Goal: Task Accomplishment & Management: Use online tool/utility

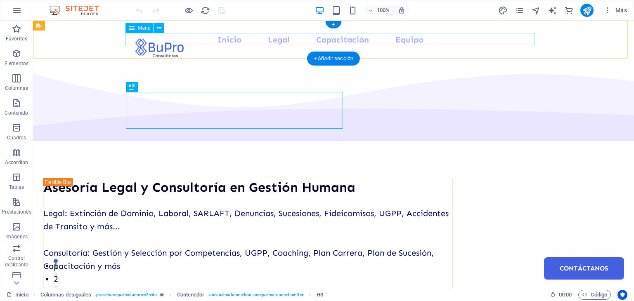
click at [340, 43] on nav "Inicio Legal Capacitación Equipo Contáctanos" at bounding box center [333, 39] width 409 height 13
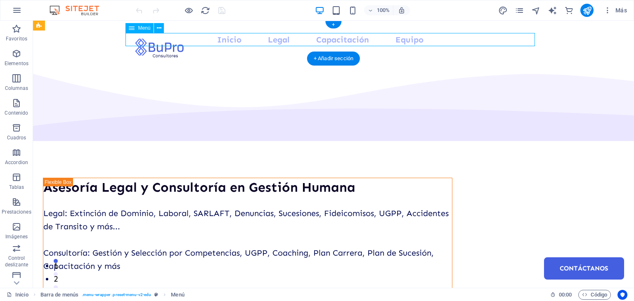
click at [340, 43] on nav "Inicio Legal Capacitación Equipo Contáctanos" at bounding box center [333, 39] width 409 height 13
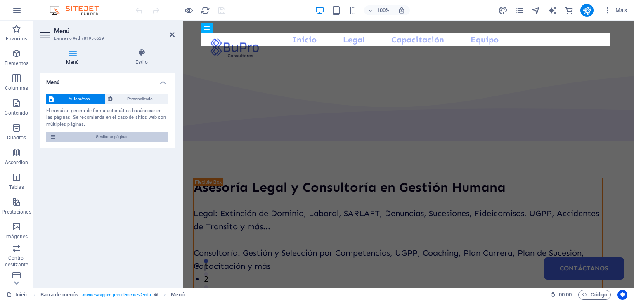
click at [112, 139] on span "Gestionar páginas" at bounding box center [112, 137] width 107 height 10
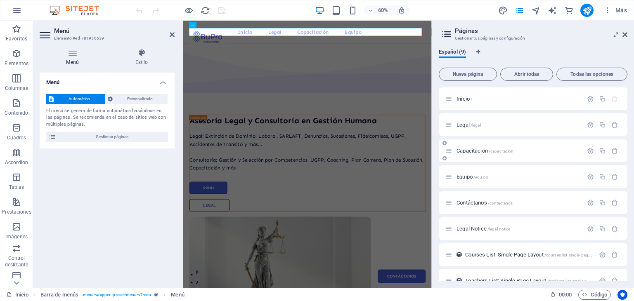
click at [476, 149] on span "Capacitación /capacitacion" at bounding box center [484, 151] width 57 height 6
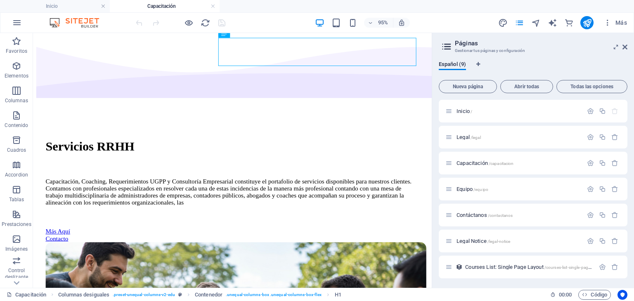
scroll to position [69, 0]
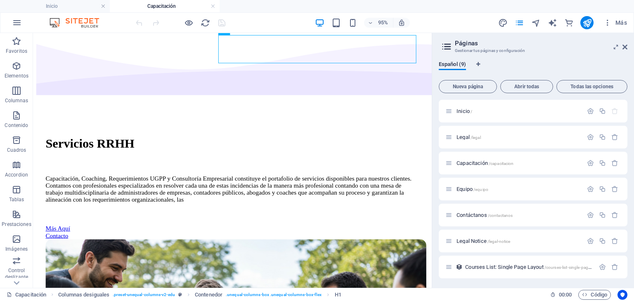
drag, startPoint x: 448, startPoint y: 57, endPoint x: 465, endPoint y: 96, distance: 42.5
click at [312, 182] on div "Capacitación, Coaching, Requerimientos UGPP y Consultoría Empresarial constituy…" at bounding box center [242, 197] width 393 height 30
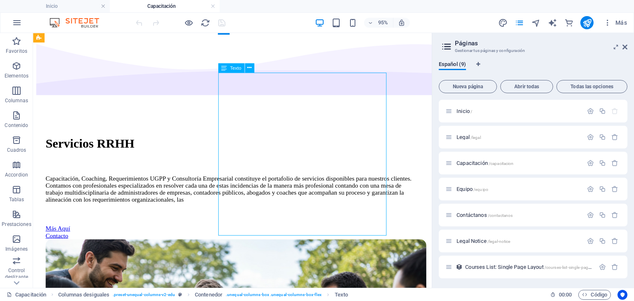
click at [312, 182] on div "Capacitación, Coaching, Requerimientos UGPP y Consultoría Empresarial constituy…" at bounding box center [242, 197] width 393 height 30
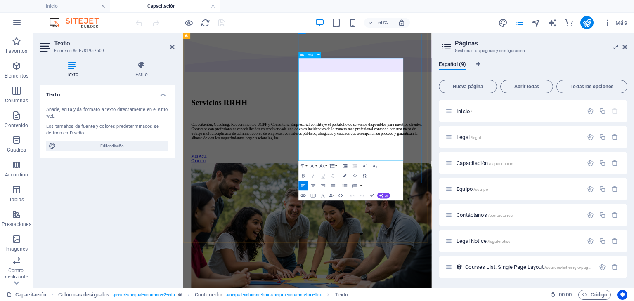
click at [465, 212] on p "Capacitación, Coaching, Requerimientos UGPP y Consultoría Empresarial constituy…" at bounding box center [389, 197] width 387 height 30
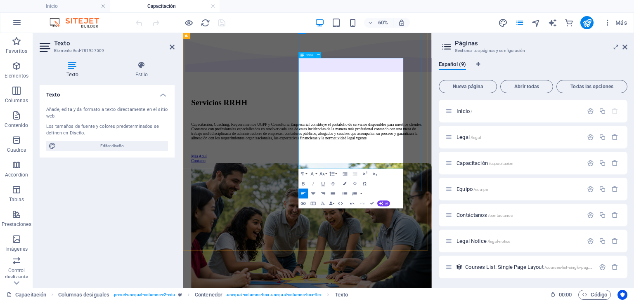
click at [520, 212] on p "Capacitación, Coaching, Requerimientos UGPP y Consultoría Empresarial constituy…" at bounding box center [389, 197] width 387 height 30
click at [545, 212] on p "Capacitación, Coaching, Requerimientos UGPP y Consultoría Empresarial constituy…" at bounding box center [389, 197] width 387 height 30
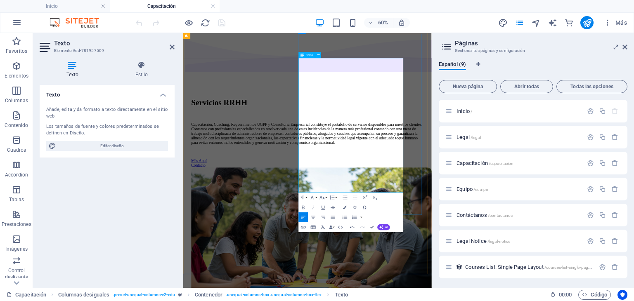
click at [480, 200] on p "Capacitación, Coaching, Requerimientos UGPP y Consultoría Empresarial constituy…" at bounding box center [389, 200] width 387 height 37
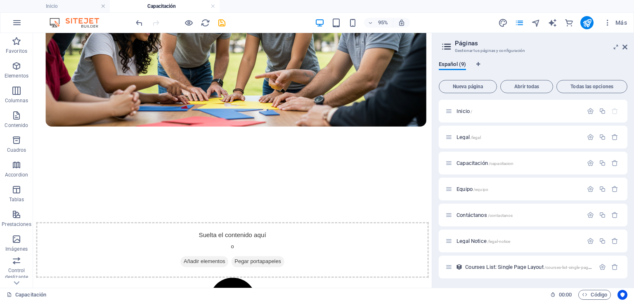
scroll to position [396, 0]
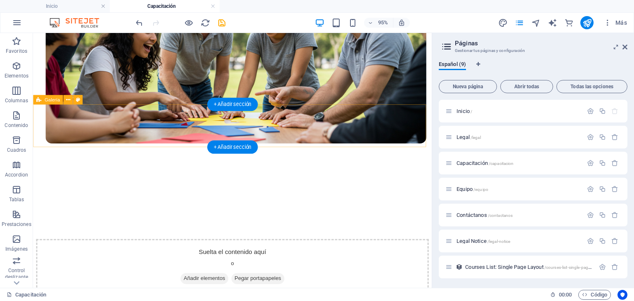
click at [100, 250] on div "Suelta el contenido aquí o Añadir elementos Pegar portapapeles" at bounding box center [242, 279] width 413 height 59
click at [210, 286] on span "Añadir elementos" at bounding box center [213, 292] width 50 height 12
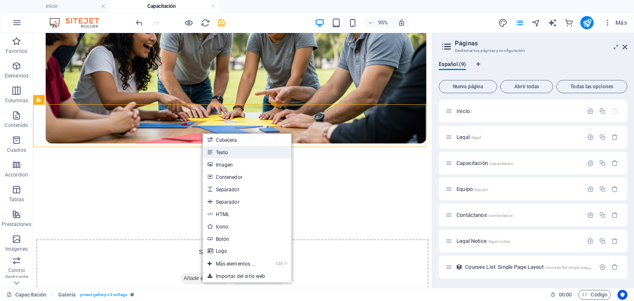
click at [223, 152] on link "Texto" at bounding box center [247, 152] width 89 height 12
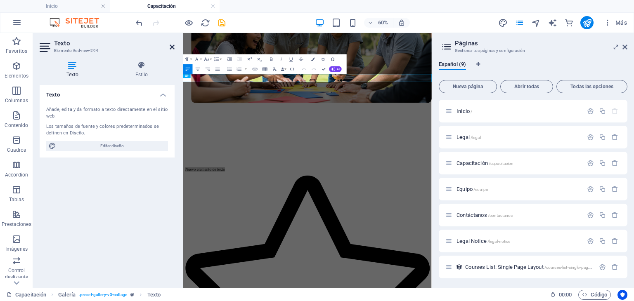
click at [174, 48] on icon at bounding box center [172, 47] width 5 height 7
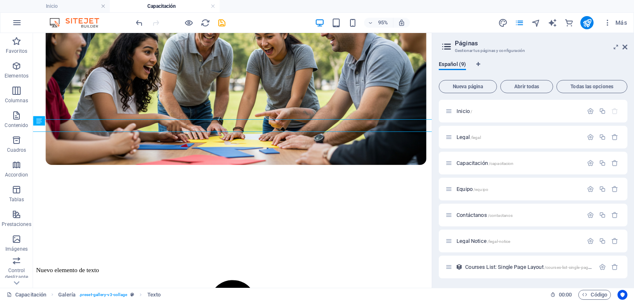
scroll to position [365, 0]
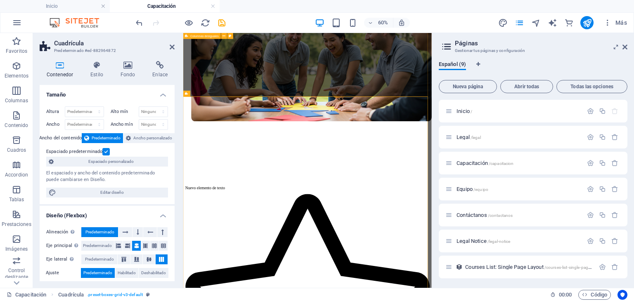
click at [542, 99] on div "Servicios RRHH Capacitación, Coaching, Requerimientos UGPP y Consultoría Empres…" at bounding box center [389, 8] width 407 height 545
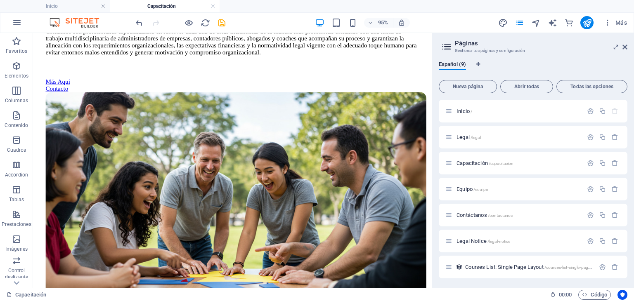
scroll to position [290, 0]
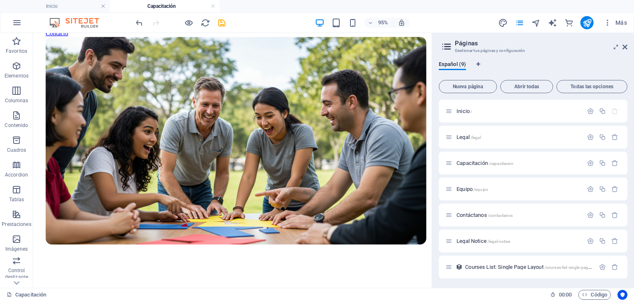
drag, startPoint x: 451, startPoint y: 157, endPoint x: 465, endPoint y: 113, distance: 46.4
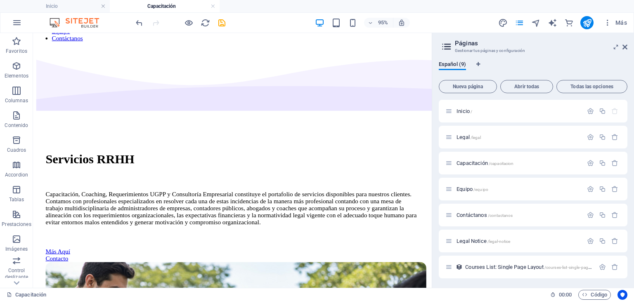
scroll to position [47, 0]
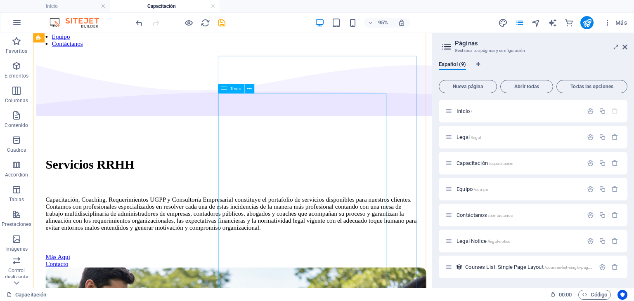
click at [394, 205] on div "Capacitación, Coaching, Requerimientos UGPP y Consultoría Empresarial constituy…" at bounding box center [242, 223] width 393 height 37
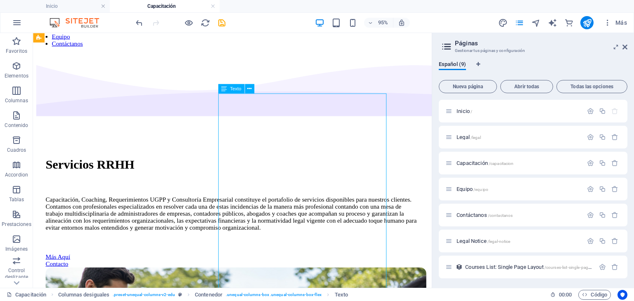
click at [394, 205] on div "Capacitación, Coaching, Requerimientos UGPP y Consultoría Empresarial constituy…" at bounding box center [242, 223] width 393 height 37
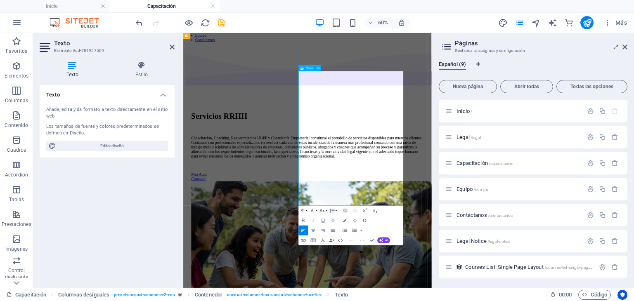
click at [539, 205] on p "Capacitación, Coaching, Requerimientos UGPP y Consultoría Empresarial constituy…" at bounding box center [389, 223] width 387 height 37
click at [515, 44] on h2 "Páginas" at bounding box center [541, 43] width 172 height 7
click at [581, 21] on button "publish" at bounding box center [586, 22] width 13 height 13
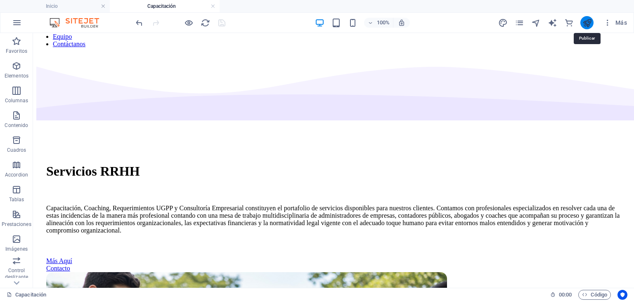
click at [588, 26] on icon "publish" at bounding box center [586, 22] width 9 height 9
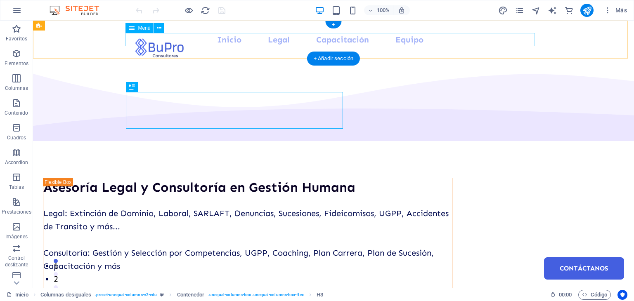
click at [342, 42] on nav "Inicio Legal Capacitación Equipo Contáctanos" at bounding box center [333, 39] width 409 height 13
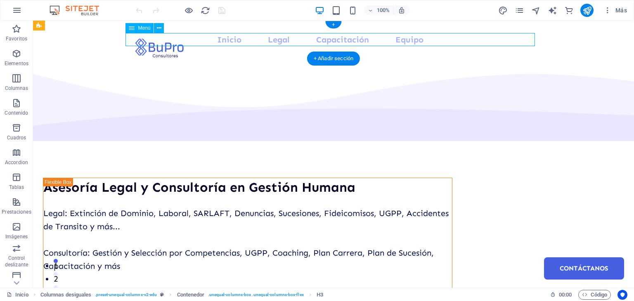
click at [342, 42] on nav "Inicio Legal Capacitación Equipo Contáctanos" at bounding box center [333, 39] width 409 height 13
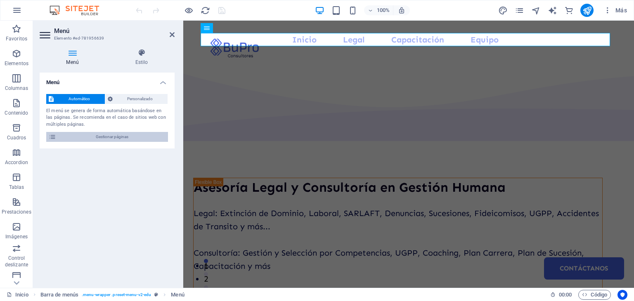
click at [103, 135] on span "Gestionar páginas" at bounding box center [112, 137] width 107 height 10
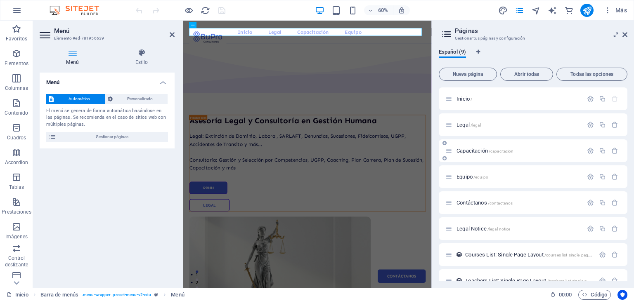
click at [481, 152] on span "Capacitación /capacitacion" at bounding box center [484, 151] width 57 height 6
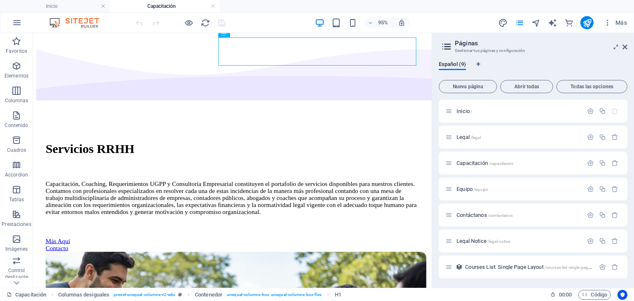
scroll to position [66, 0]
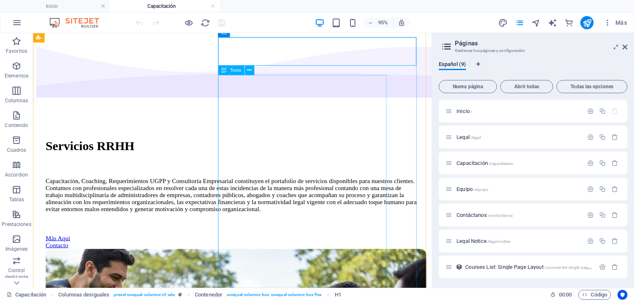
click at [352, 185] on div "Capacitación, Coaching, Requerimientos UGPP y Consultoría Empresarial constituy…" at bounding box center [242, 203] width 393 height 37
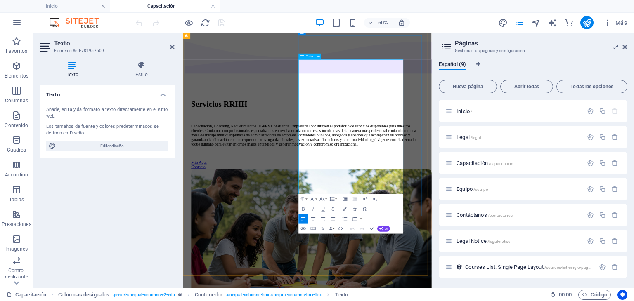
click at [502, 185] on p "Capacitación, Coaching, Requerimientos UGPP y Consultoría Empresarial constituy…" at bounding box center [389, 203] width 387 height 37
click at [397, 185] on p "Capacitación, Coaching, Requerimientos UGPP y Consultoría Empresarial; constitu…" at bounding box center [389, 203] width 387 height 37
click at [440, 185] on p "Capacitación, Coaching, Requerimientos UGPP y Consultoría Empresarial; constitu…" at bounding box center [389, 203] width 387 height 37
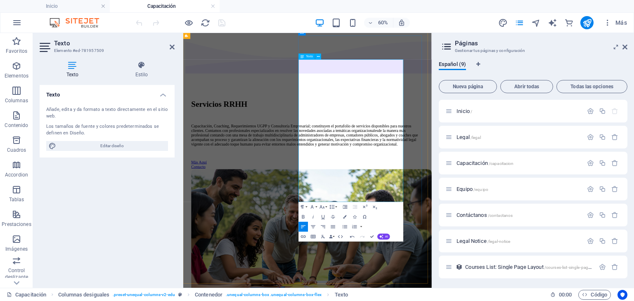
click at [438, 185] on p "Capacitación, Coaching, Requerimientos UGPP y Consultoría Empresarial; constitu…" at bounding box center [389, 203] width 387 height 37
click at [491, 213] on p "Capacitación, Coaching, Requerimientos UGPP y Consultoría Empresarial; constitu…" at bounding box center [389, 203] width 387 height 37
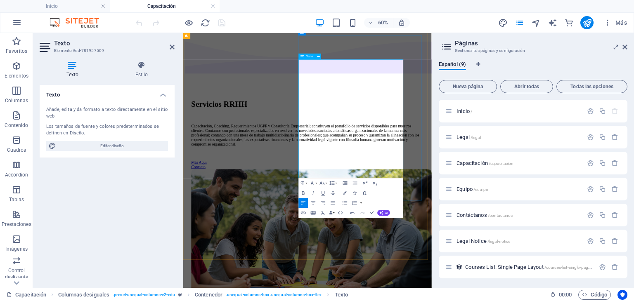
click at [544, 222] on p "Capacitación, Coaching, Requerimientos UGPP y Consultoría Empresarial; constitu…" at bounding box center [389, 203] width 387 height 37
click at [470, 222] on p "Capacitación, Coaching, Requerimientos UGPP y Consultoría Empresarial; constitu…" at bounding box center [389, 203] width 387 height 37
click at [448, 222] on p "Capacitación, Coaching, Requerimientos UGPP y Consultoría Empresarial; constitu…" at bounding box center [389, 203] width 387 height 37
click at [460, 222] on p "Capacitación, Coaching, Requerimientos UGPP y Consultoría Empresarial; constitu…" at bounding box center [389, 203] width 387 height 37
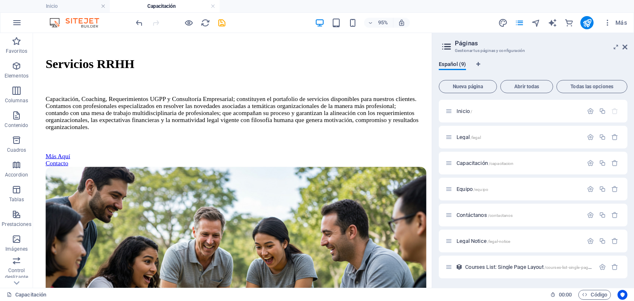
scroll to position [150, 0]
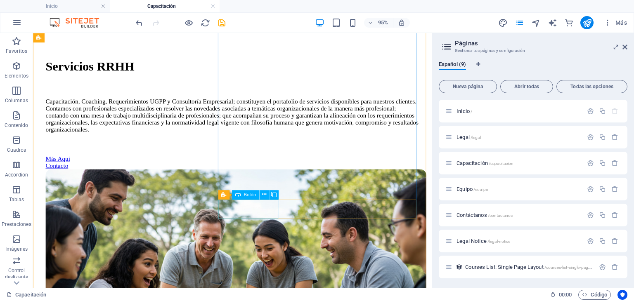
click at [256, 169] on div "Más Aquí" at bounding box center [242, 165] width 393 height 7
select select "px"
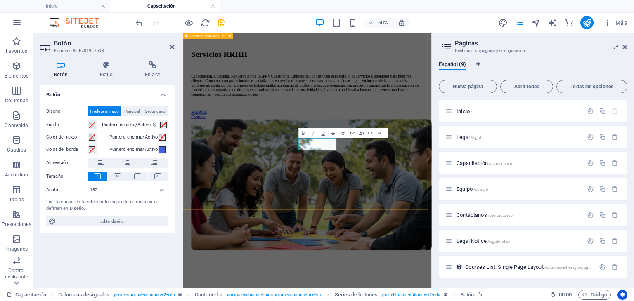
scroll to position [163, 0]
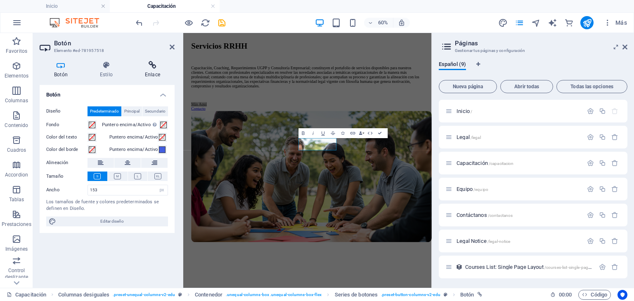
click at [153, 71] on h4 "Enlace" at bounding box center [152, 69] width 44 height 17
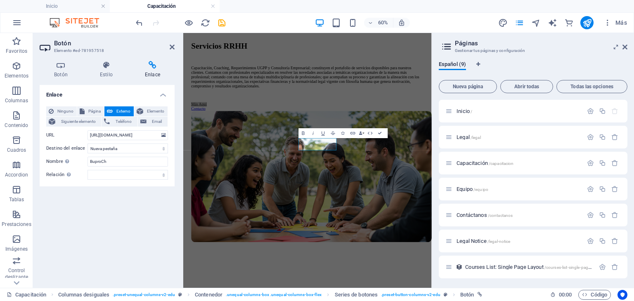
click at [461, 17] on div "60% Más" at bounding box center [382, 22] width 496 height 13
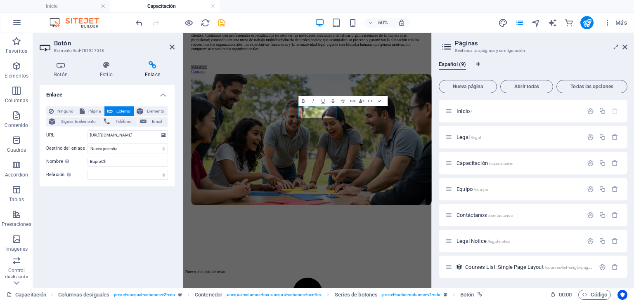
scroll to position [217, 0]
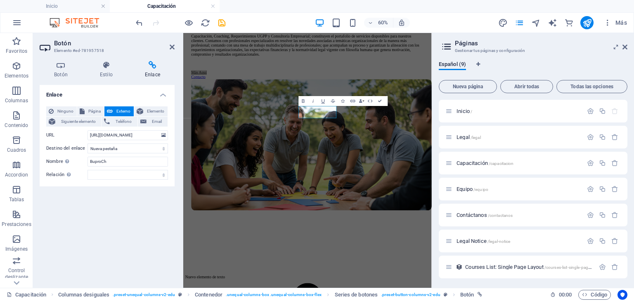
drag, startPoint x: 595, startPoint y: 83, endPoint x: 616, endPoint y: 102, distance: 28.9
click at [490, 110] on div "Contacto" at bounding box center [389, 106] width 387 height 7
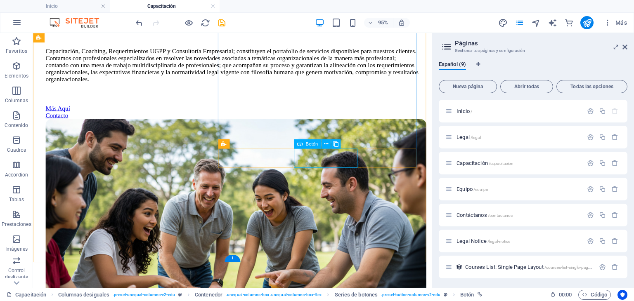
click at [340, 123] on div "Contacto" at bounding box center [242, 119] width 393 height 7
select select "px"
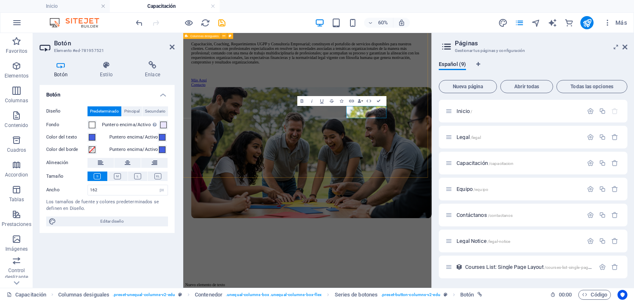
scroll to position [217, 0]
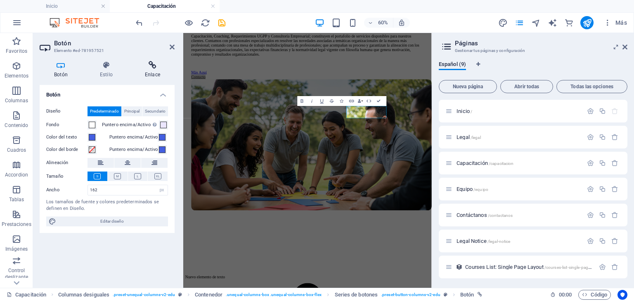
click at [151, 62] on icon at bounding box center [152, 65] width 44 height 8
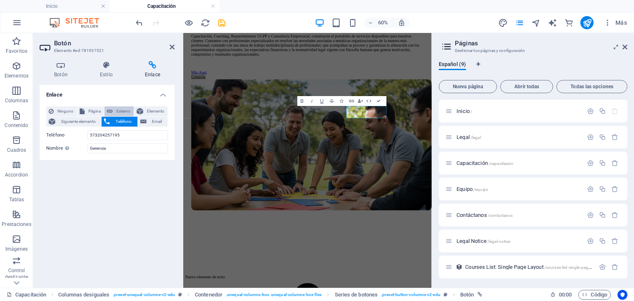
click at [112, 116] on icon at bounding box center [110, 111] width 6 height 10
select select "blank"
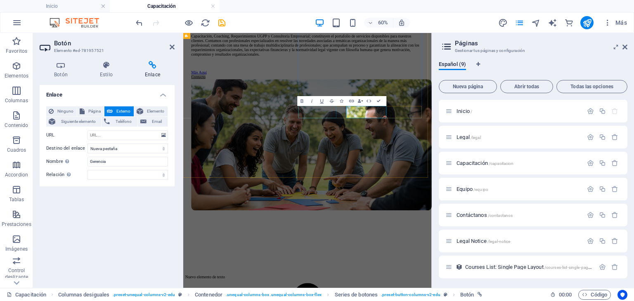
click at [403, 103] on div "Más Aquí" at bounding box center [389, 98] width 387 height 7
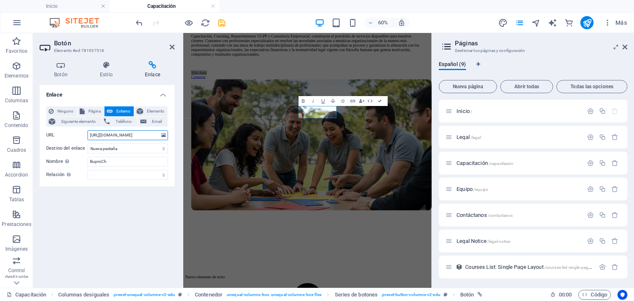
click at [92, 135] on input "https://www.youtube.com/shorts/MbJ_V1vlE18" at bounding box center [127, 135] width 80 height 10
type input "https://www.youtube.com/watch?v=PmpdY2adFnY&t=326s"
click at [220, 20] on icon "save" at bounding box center [221, 22] width 9 height 9
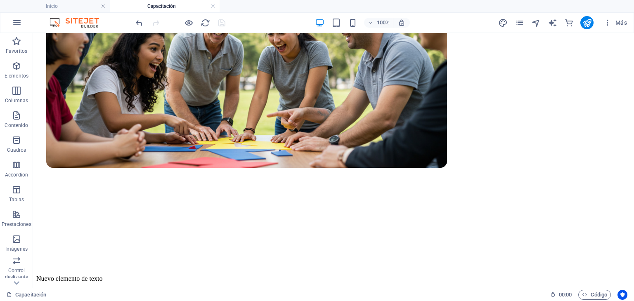
scroll to position [339, 0]
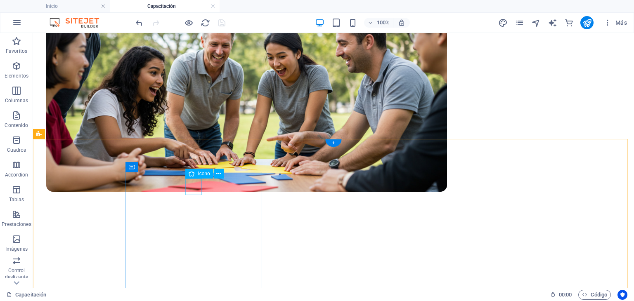
select select "xMidYMid"
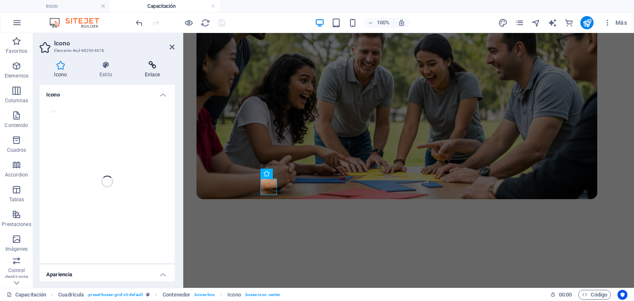
click at [150, 68] on icon at bounding box center [152, 65] width 45 height 8
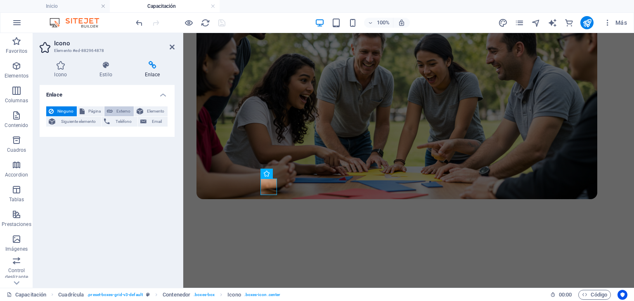
click at [113, 109] on button "Externo" at bounding box center [118, 111] width 29 height 10
select select "blank"
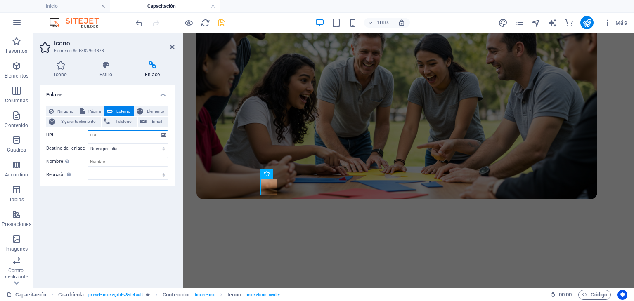
click at [110, 134] on input "URL" at bounding box center [127, 135] width 80 height 10
paste input "https://www.youtube.com/watch?v=PmpdY2adFnY&t=326s"
type input "https://www.youtube.com/watch?v=PmpdY2adFnY&t=326s"
click at [106, 148] on select "Nueva pestaña Misma pestaña Superposición" at bounding box center [127, 149] width 80 height 10
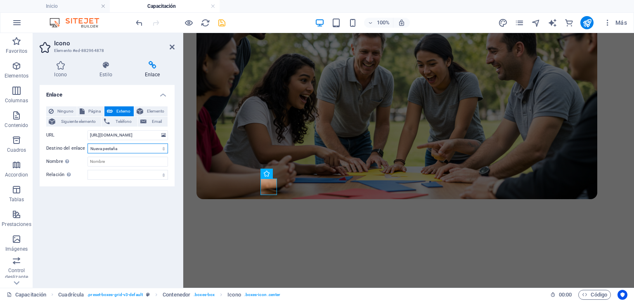
scroll to position [0, 0]
click at [87, 144] on select "Nueva pestaña Misma pestaña Superposición" at bounding box center [127, 149] width 80 height 10
click at [116, 163] on input "Nombre Una descripción adicional del enlace no debería ser igual al texto del e…" at bounding box center [127, 162] width 80 height 10
type input "Asertividad"
click at [173, 47] on icon at bounding box center [172, 47] width 5 height 7
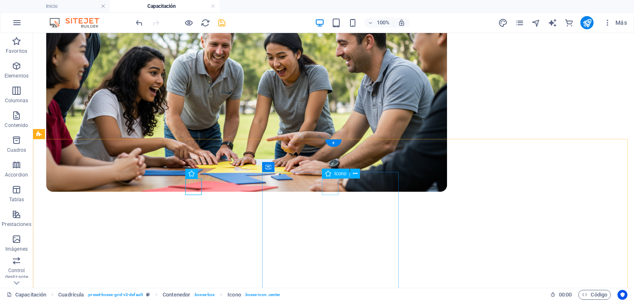
select select "xMidYMid"
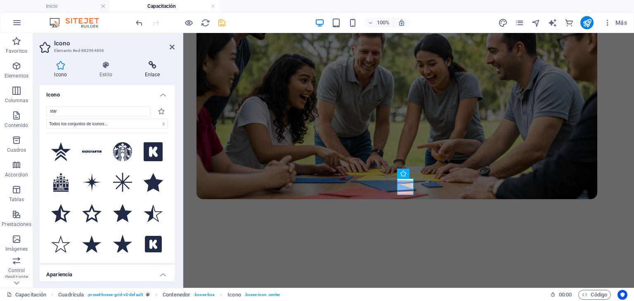
click at [151, 68] on icon at bounding box center [152, 65] width 45 height 8
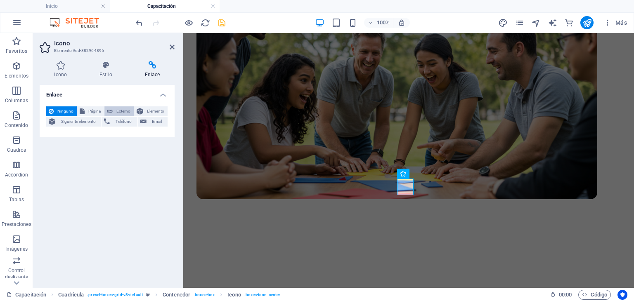
click at [124, 109] on span "Externo" at bounding box center [123, 111] width 16 height 10
select select "blank"
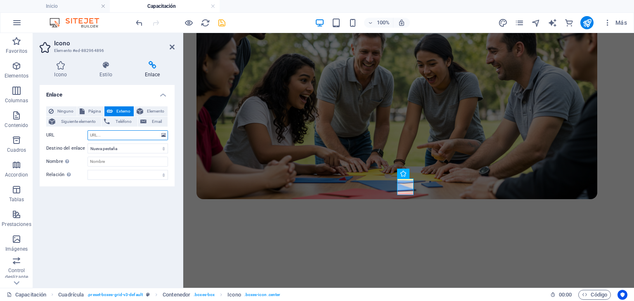
click at [113, 134] on input "URL" at bounding box center [127, 135] width 80 height 10
paste input "https://www.youtube.com/watch?v=NarKzQ_xYkg"
type input "https://www.youtube.com/watch?v=NarKzQ_xYkg"
click at [106, 149] on select "Nueva pestaña Misma pestaña Superposición" at bounding box center [127, 149] width 80 height 10
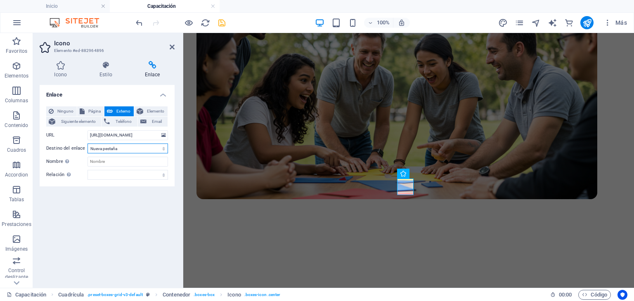
scroll to position [0, 0]
click at [87, 144] on select "Nueva pestaña Misma pestaña Superposición" at bounding box center [127, 149] width 80 height 10
click at [105, 159] on input "Nombre Una descripción adicional del enlace no debería ser igual al texto del e…" at bounding box center [127, 162] width 80 height 10
type input "Administración del tiempo"
click at [172, 51] on header "Icono Elemento #ed-882964896" at bounding box center [107, 43] width 135 height 21
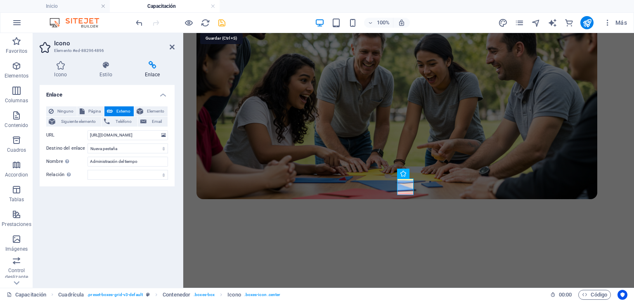
click at [222, 23] on icon "save" at bounding box center [221, 22] width 9 height 9
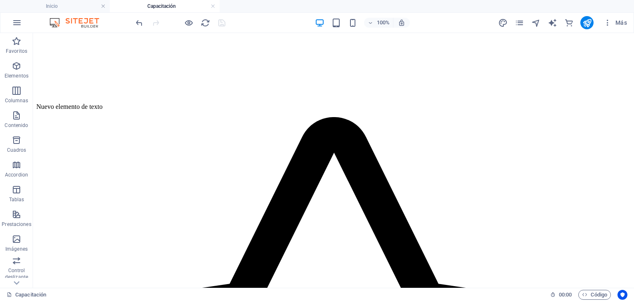
scroll to position [538, 0]
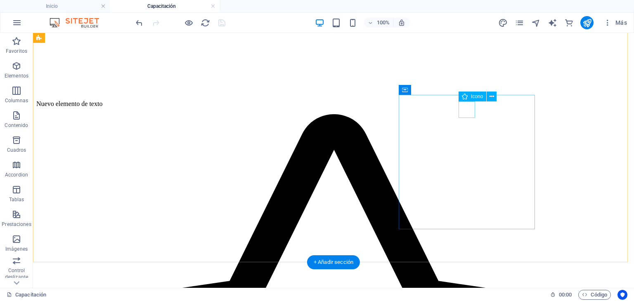
select select "xMidYMid"
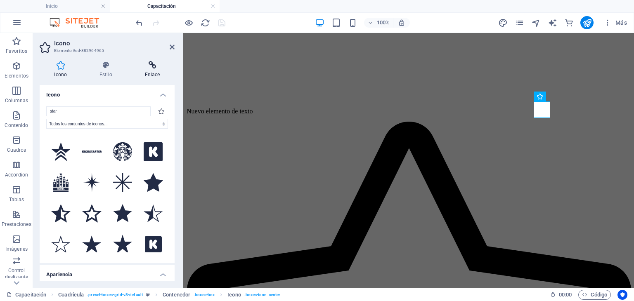
click at [159, 70] on h4 "Enlace" at bounding box center [152, 69] width 45 height 17
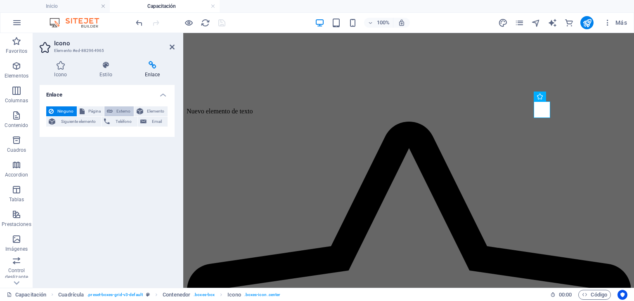
click at [126, 111] on span "Externo" at bounding box center [123, 111] width 16 height 10
select select "blank"
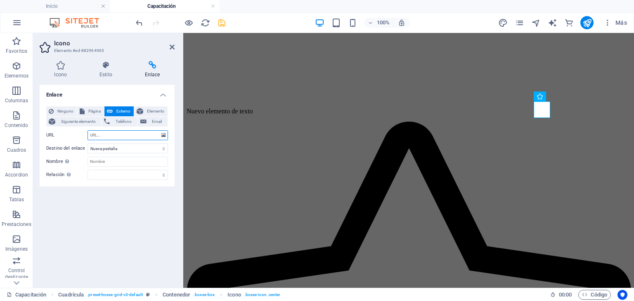
paste input "https://www.youtube.com/watch?v=ASP58g0b9jQ&t=135s"
type input "https://www.youtube.com/watch?v=ASP58g0b9jQ&t=135s"
click at [116, 163] on input "Nombre Una descripción adicional del enlace no debería ser igual al texto del e…" at bounding box center [127, 162] width 80 height 10
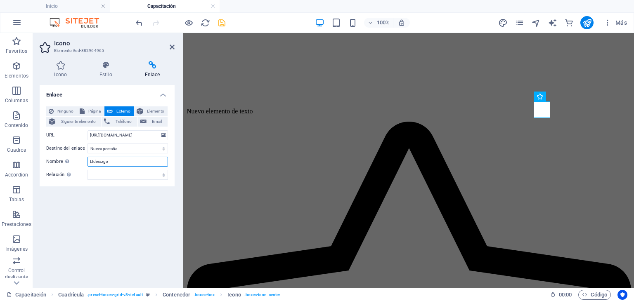
click at [93, 163] on input "LIderazgo" at bounding box center [127, 162] width 80 height 10
type input "Liderazgo"
click at [170, 48] on icon at bounding box center [172, 47] width 5 height 7
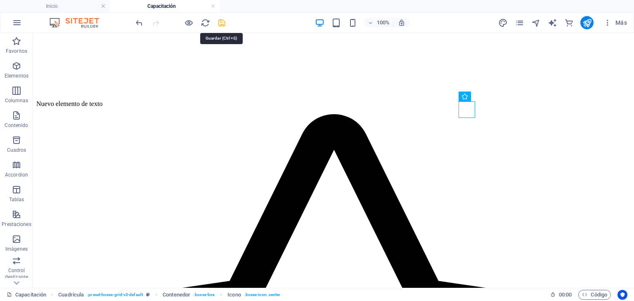
click at [224, 21] on icon "save" at bounding box center [221, 22] width 9 height 9
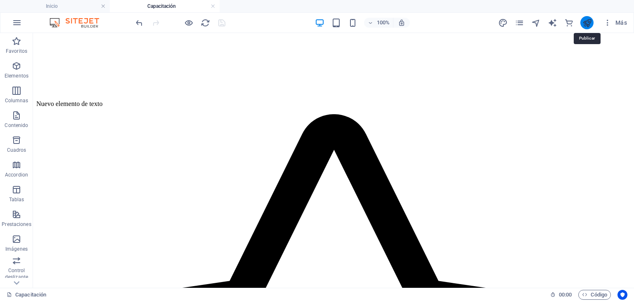
click at [586, 21] on icon "publish" at bounding box center [586, 22] width 9 height 9
